Goal: Check status

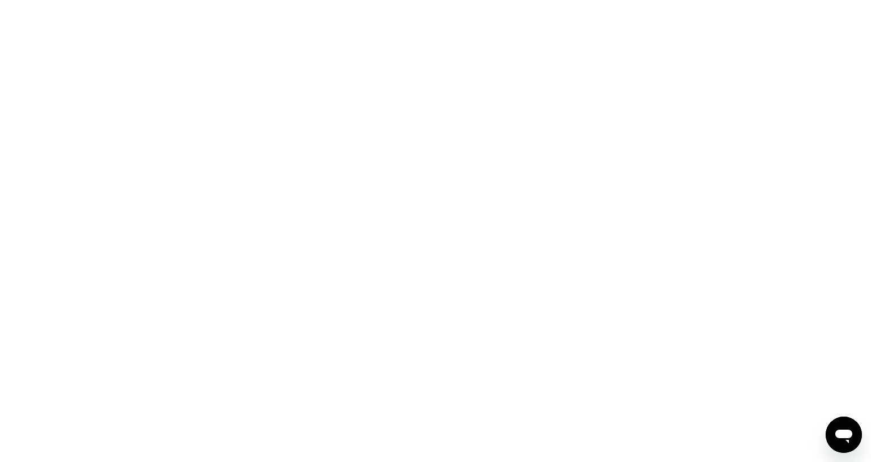
click at [630, 61] on div at bounding box center [435, 231] width 871 height 462
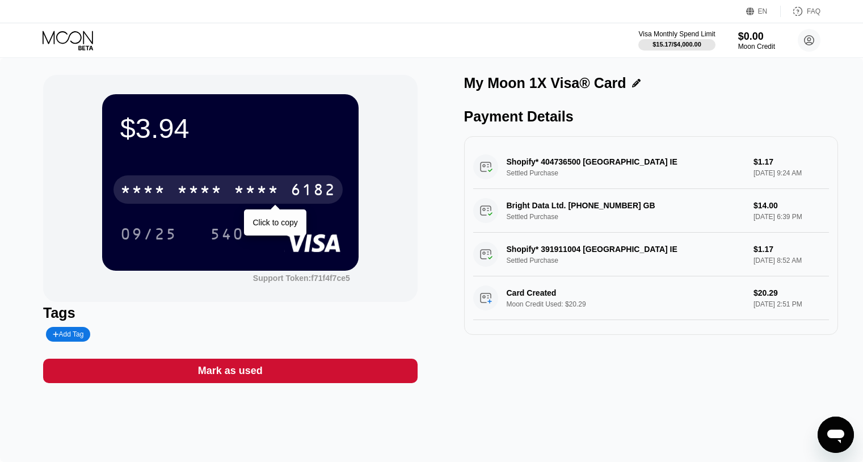
click at [251, 185] on div "* * * *" at bounding box center [256, 191] width 45 height 18
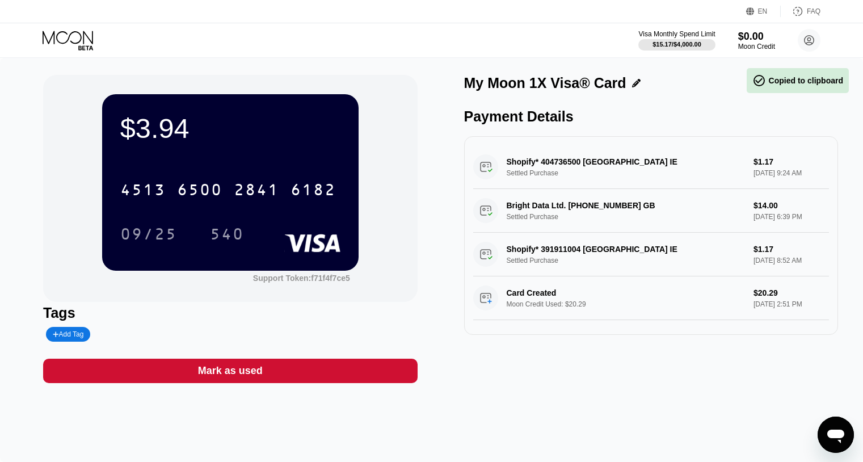
scroll to position [3, 0]
click at [827, 234] on div "Shopify* 404736500 [GEOGRAPHIC_DATA] IE Settled Purchase $1.17 [DATE] 9:24 AM B…" at bounding box center [651, 235] width 374 height 199
drag, startPoint x: 826, startPoint y: 234, endPoint x: 818, endPoint y: 259, distance: 26.2
click at [818, 259] on div "Shopify* 404736500 [GEOGRAPHIC_DATA] IE Settled Purchase $1.17 [DATE] 9:24 AM B…" at bounding box center [651, 235] width 374 height 199
drag, startPoint x: 825, startPoint y: 257, endPoint x: 823, endPoint y: 263, distance: 6.6
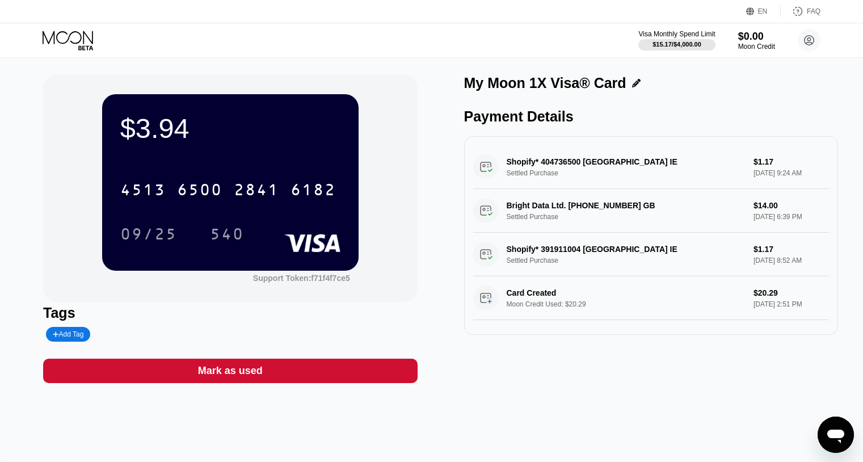
click at [823, 263] on div "Shopify* 404736500 [GEOGRAPHIC_DATA] IE Settled Purchase $1.17 [DATE] 9:24 AM B…" at bounding box center [651, 235] width 374 height 199
click at [824, 263] on div "Shopify* 404736500 [GEOGRAPHIC_DATA] IE Settled Purchase $1.17 [DATE] 9:24 AM B…" at bounding box center [651, 235] width 374 height 199
drag, startPoint x: 368, startPoint y: 289, endPoint x: 283, endPoint y: 284, distance: 85.8
click at [285, 285] on div "$3.94 4513 6500 2841 6182 09/25 540 Support Token: f71f4f7ce5" at bounding box center [230, 188] width 374 height 227
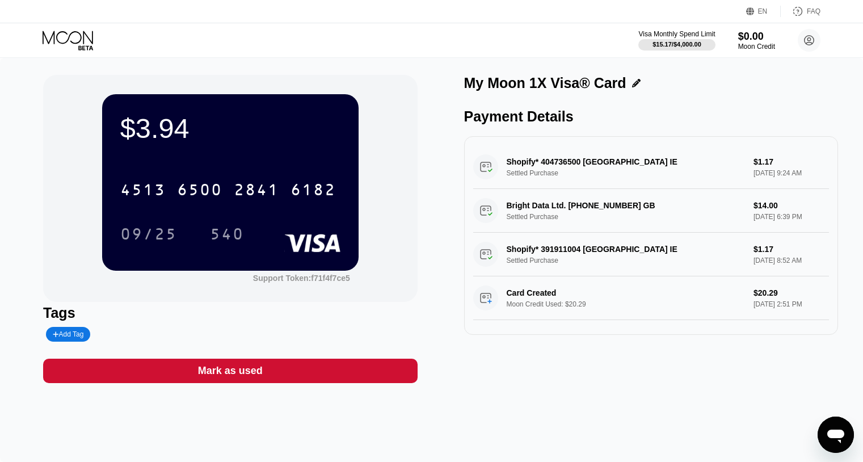
click at [546, 87] on div "My Moon 1X Visa® Card" at bounding box center [545, 83] width 162 height 16
click at [628, 104] on div "My Moon 1X Visa® Card Payment Details Shopify* 404736500 [GEOGRAPHIC_DATA] IE S…" at bounding box center [651, 229] width 374 height 308
click at [661, 81] on div "My Moon 1X Visa® Card" at bounding box center [651, 83] width 374 height 16
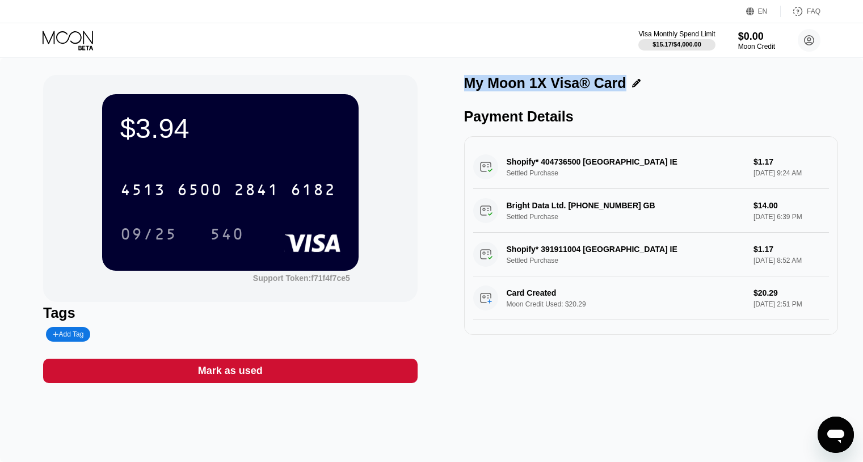
scroll to position [3, 0]
click at [486, 118] on div "Payment Details" at bounding box center [651, 116] width 374 height 16
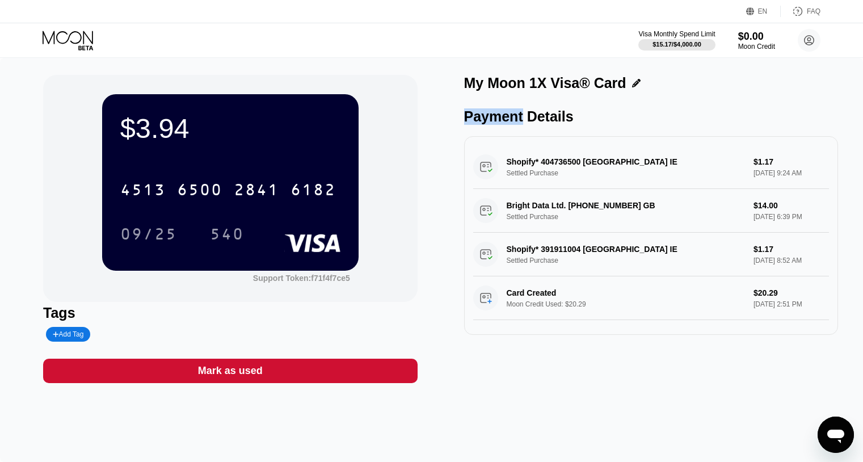
click at [486, 118] on div "Payment Details" at bounding box center [651, 116] width 374 height 16
click at [531, 117] on div "Payment Details" at bounding box center [651, 116] width 374 height 16
